Goal: Task Accomplishment & Management: Manage account settings

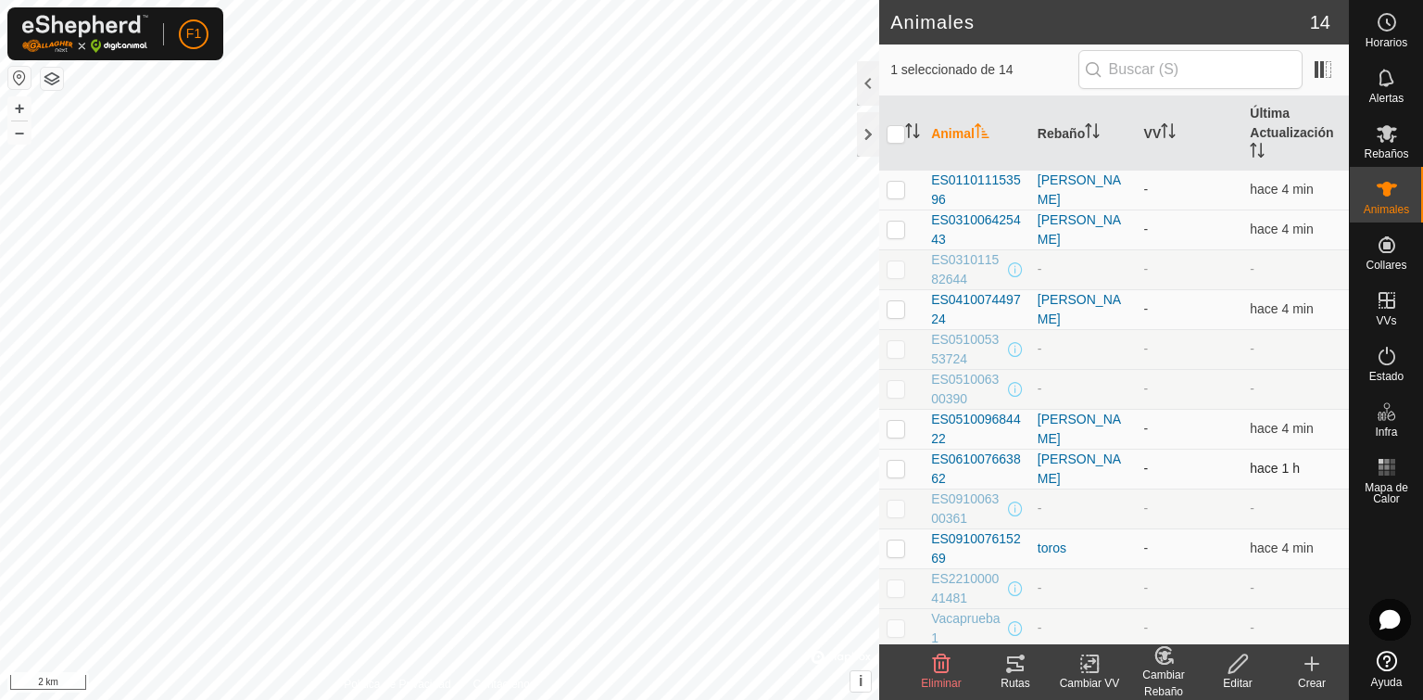
scroll to position [82, 0]
click at [1039, 473] on div "[PERSON_NAME]" at bounding box center [1084, 467] width 92 height 39
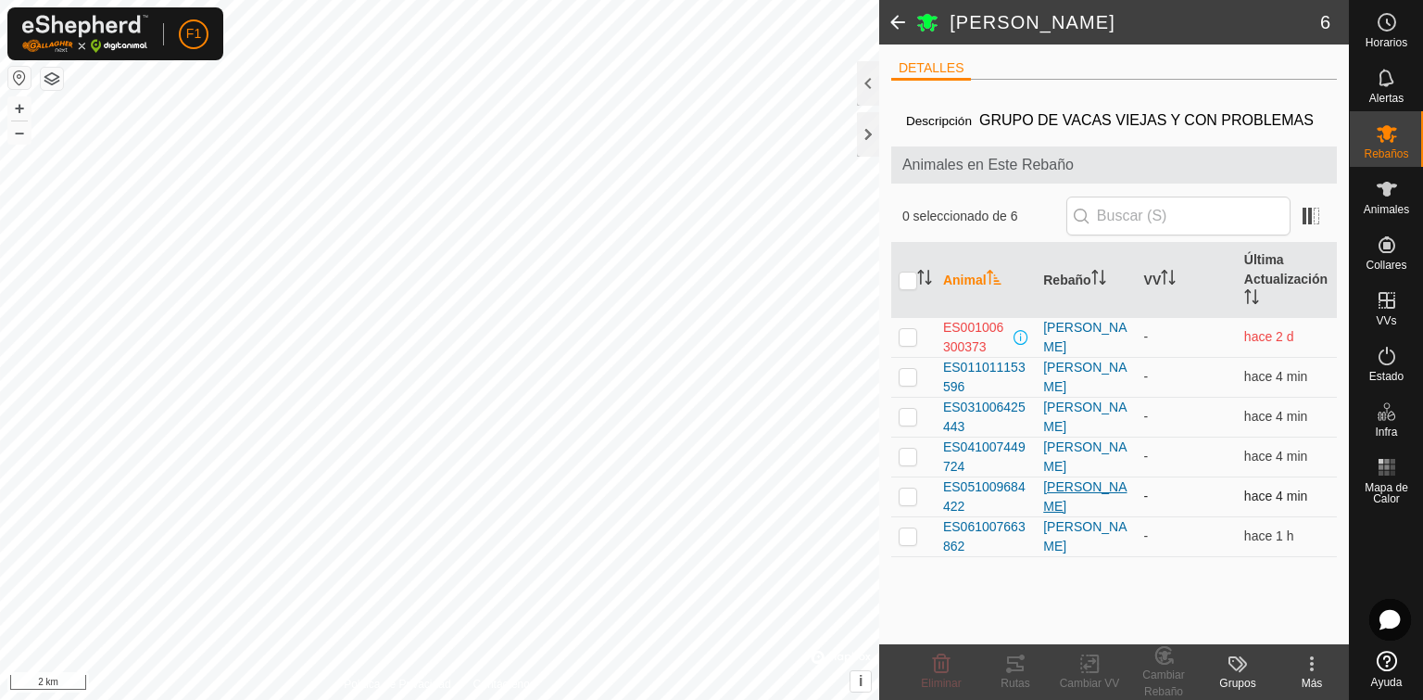
click at [1057, 497] on div "[PERSON_NAME]" at bounding box center [1085, 496] width 85 height 39
click at [1059, 476] on div "[PERSON_NAME]" at bounding box center [1085, 456] width 85 height 39
click at [1075, 430] on div "[PERSON_NAME]" at bounding box center [1085, 416] width 85 height 39
click at [1067, 357] on div "[PERSON_NAME]" at bounding box center [1085, 337] width 85 height 39
click at [956, 383] on span "ES011011153596" at bounding box center [985, 377] width 85 height 39
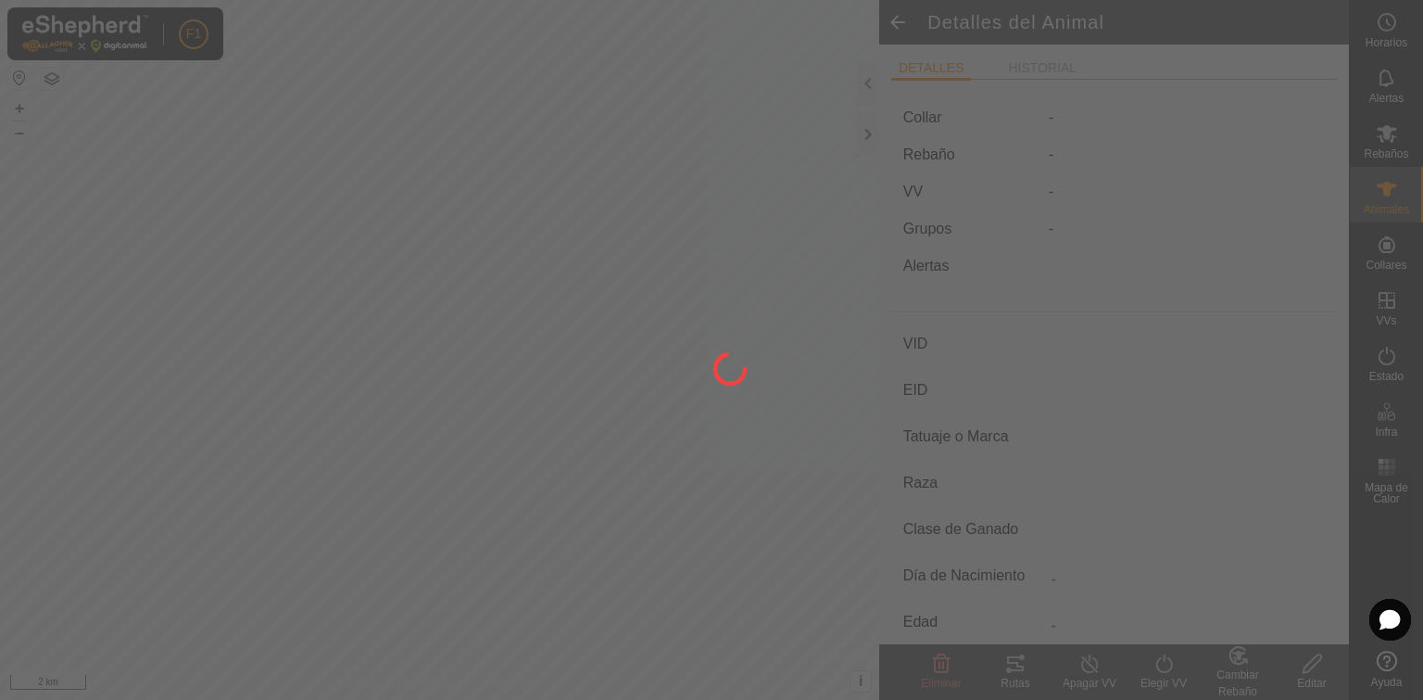
type input "ES011011153596"
type input "-"
type input "NOVILLA"
type input "-"
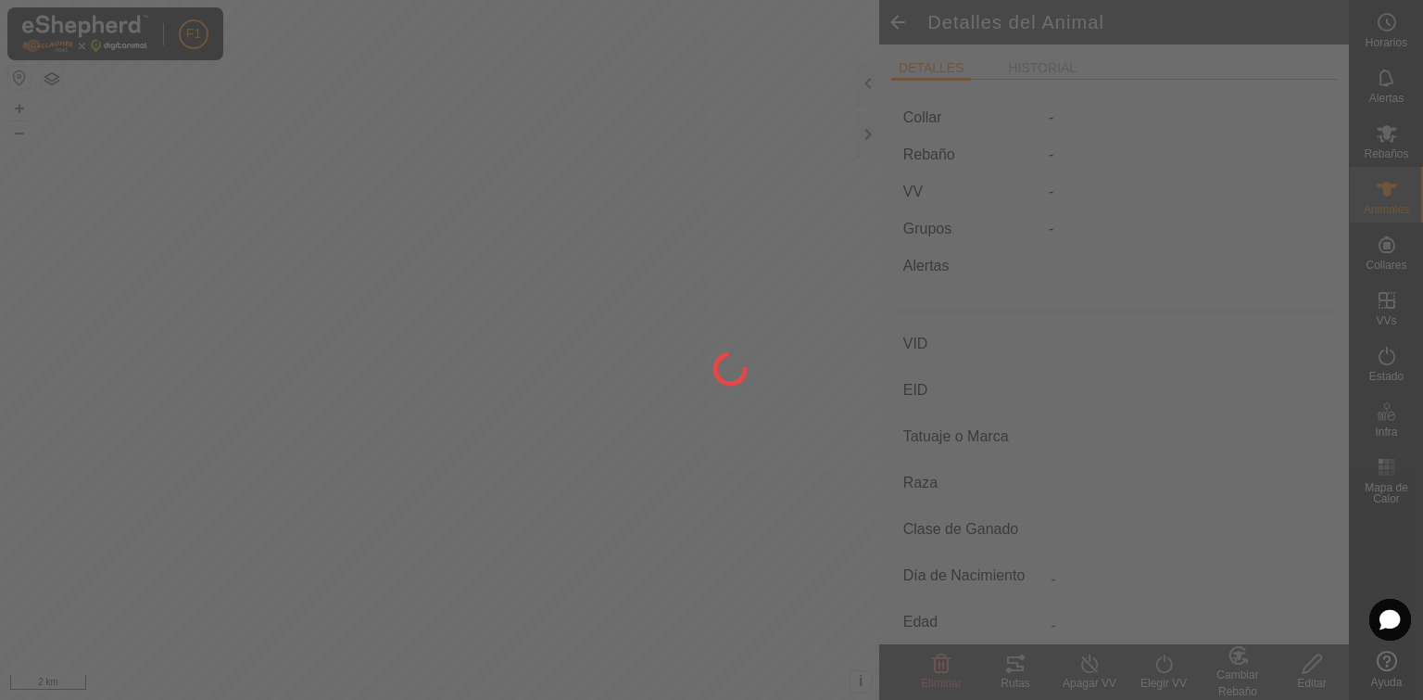
type input "09/2023"
type input "2 years"
type input "Preñada"
type input "0 kg"
type input "-"
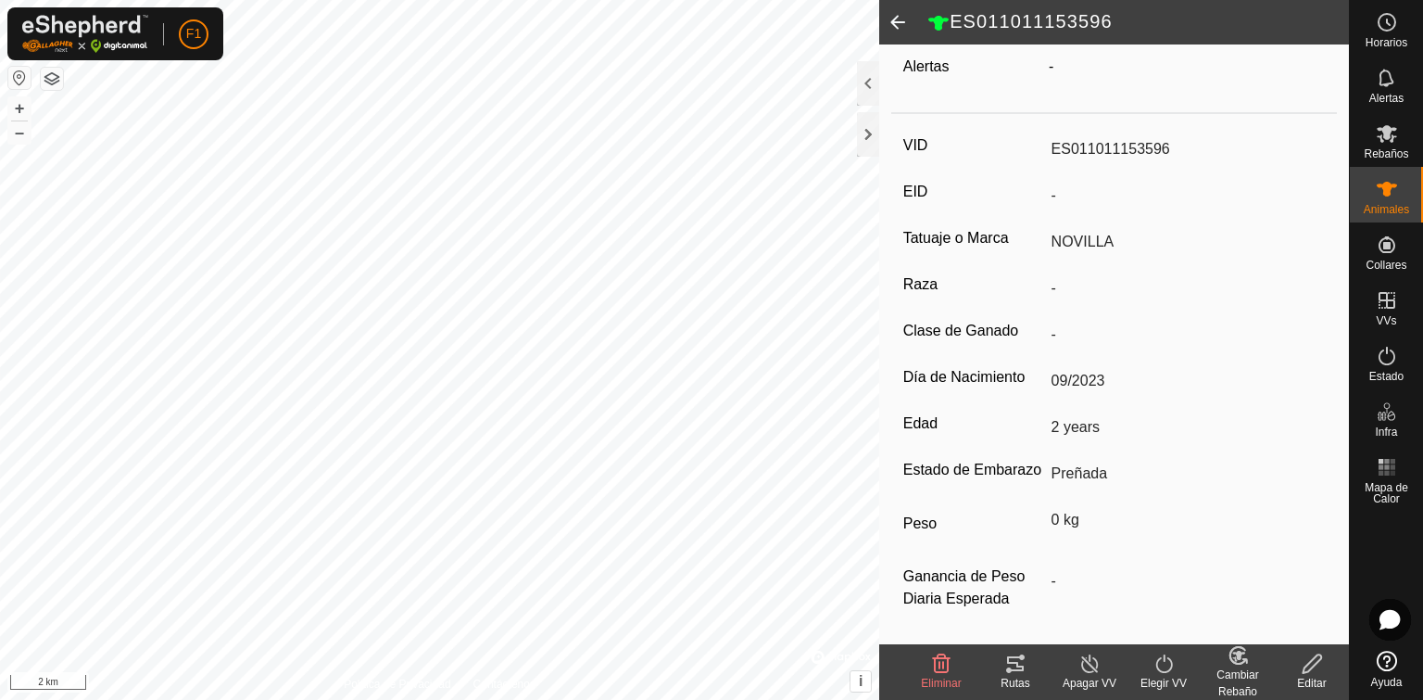
scroll to position [228, 0]
